Goal: Task Accomplishment & Management: Use online tool/utility

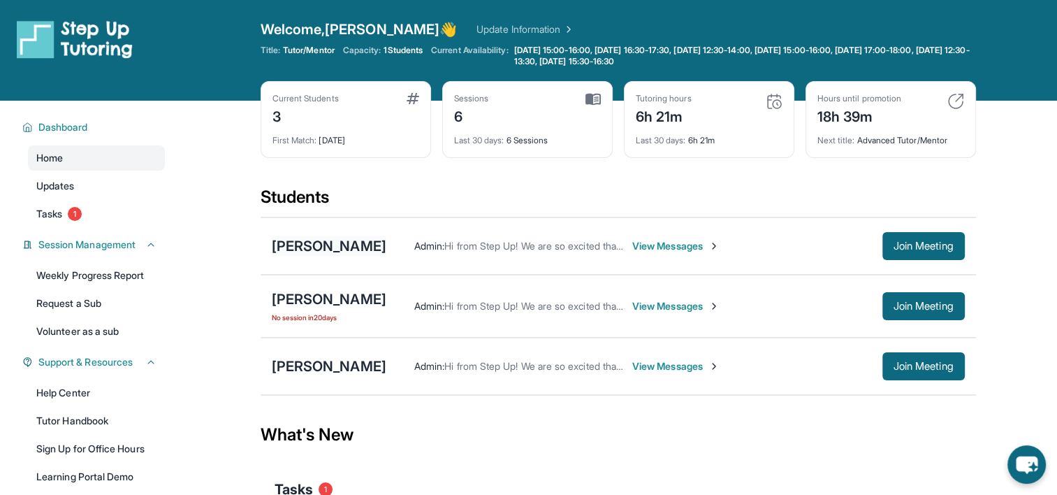
click at [358, 249] on div "[PERSON_NAME]" at bounding box center [329, 246] width 115 height 20
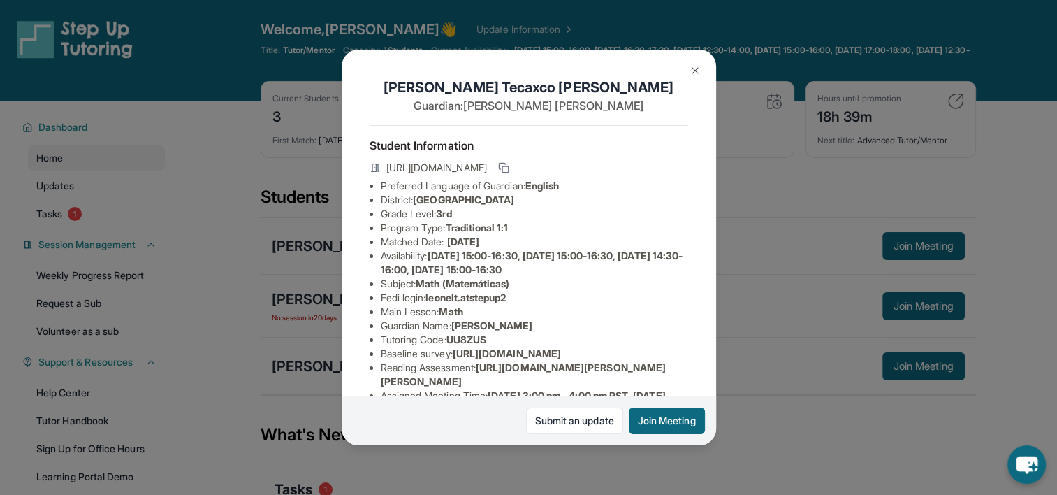
click at [925, 212] on div "[PERSON_NAME] Guardian: [PERSON_NAME] Student Information [URL][DOMAIN_NAME] Pr…" at bounding box center [528, 247] width 1057 height 495
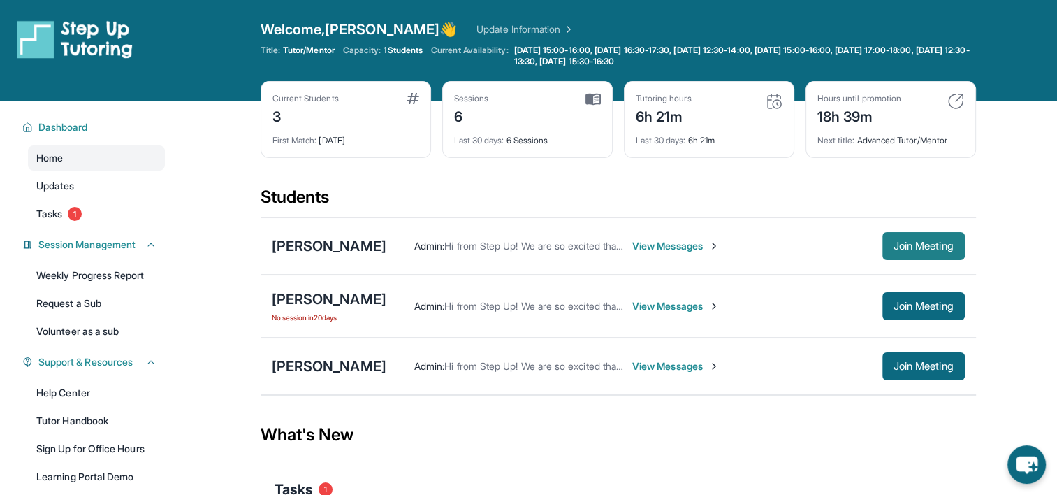
click at [904, 232] on button "Join Meeting" at bounding box center [924, 246] width 82 height 28
click at [931, 243] on span "Join Meeting" at bounding box center [924, 246] width 60 height 8
drag, startPoint x: 445, startPoint y: 242, endPoint x: 405, endPoint y: 254, distance: 41.8
click at [386, 254] on div "[PERSON_NAME]" at bounding box center [329, 246] width 115 height 20
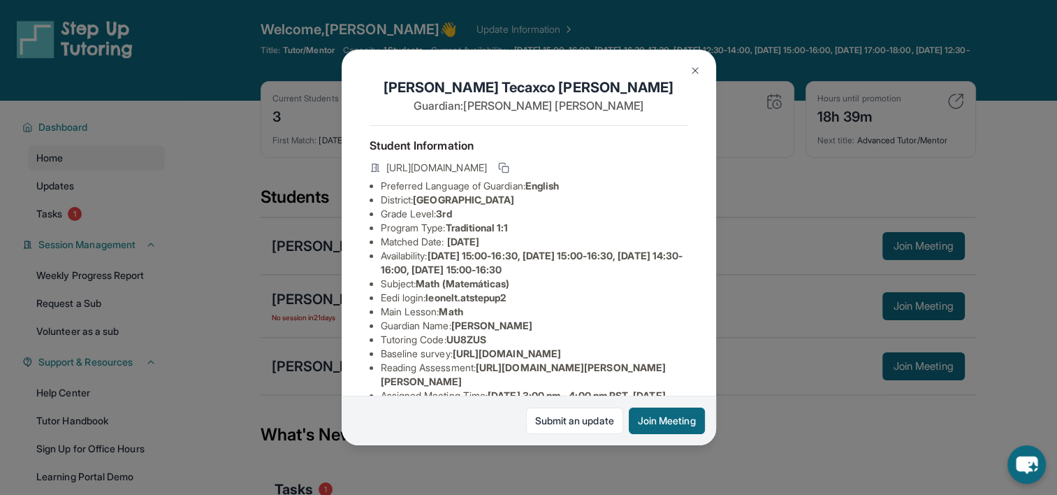
click at [799, 261] on div "[PERSON_NAME] Guardian: [PERSON_NAME] Student Information [URL][DOMAIN_NAME] Pr…" at bounding box center [528, 247] width 1057 height 495
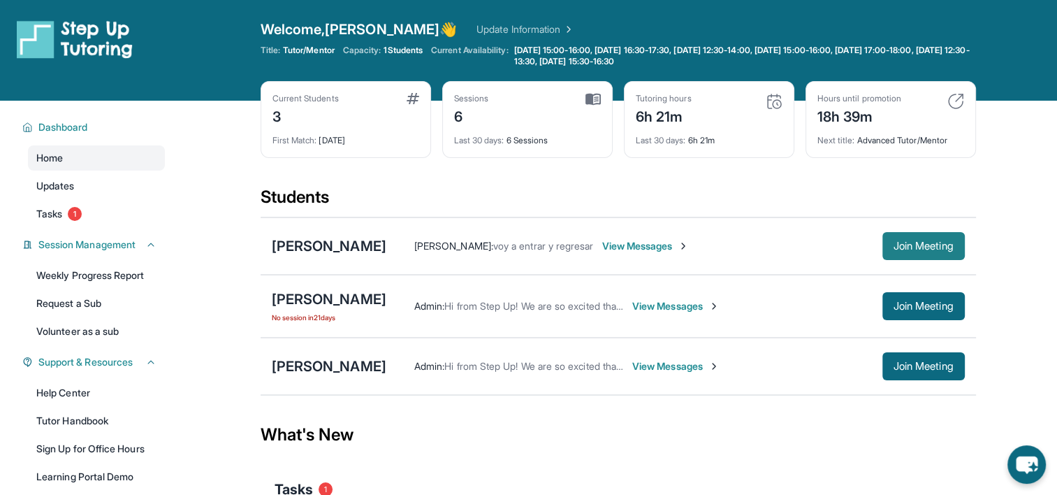
click at [905, 243] on span "Join Meeting" at bounding box center [924, 246] width 60 height 8
click at [914, 238] on button "Join Meeting" at bounding box center [924, 246] width 82 height 28
